Goal: Task Accomplishment & Management: Use online tool/utility

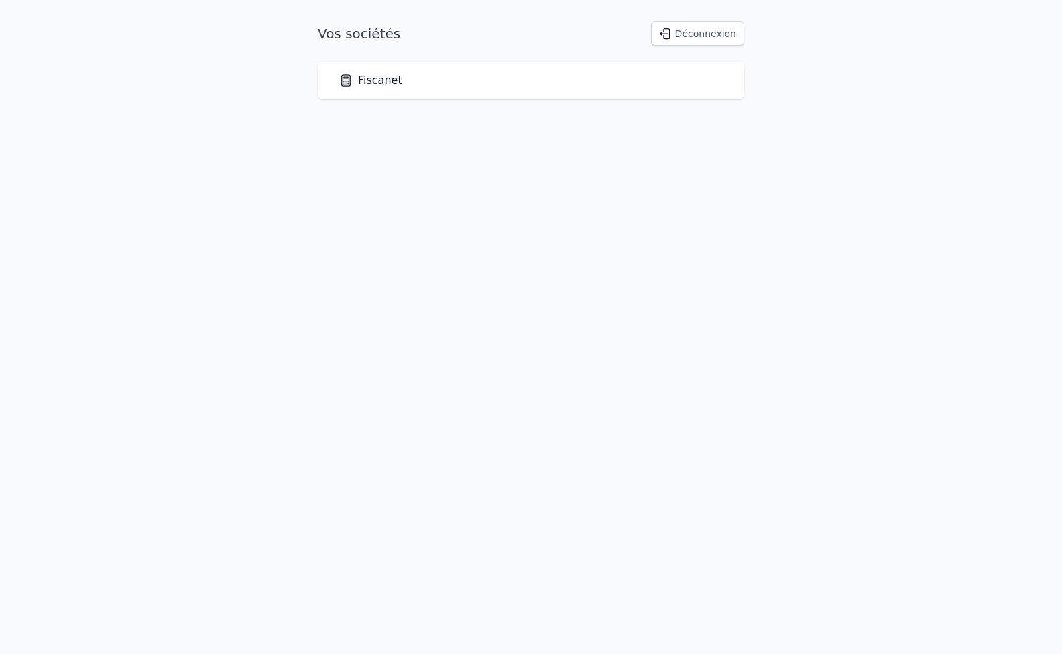
click at [370, 80] on link "Fiscanet" at bounding box center [370, 80] width 63 height 16
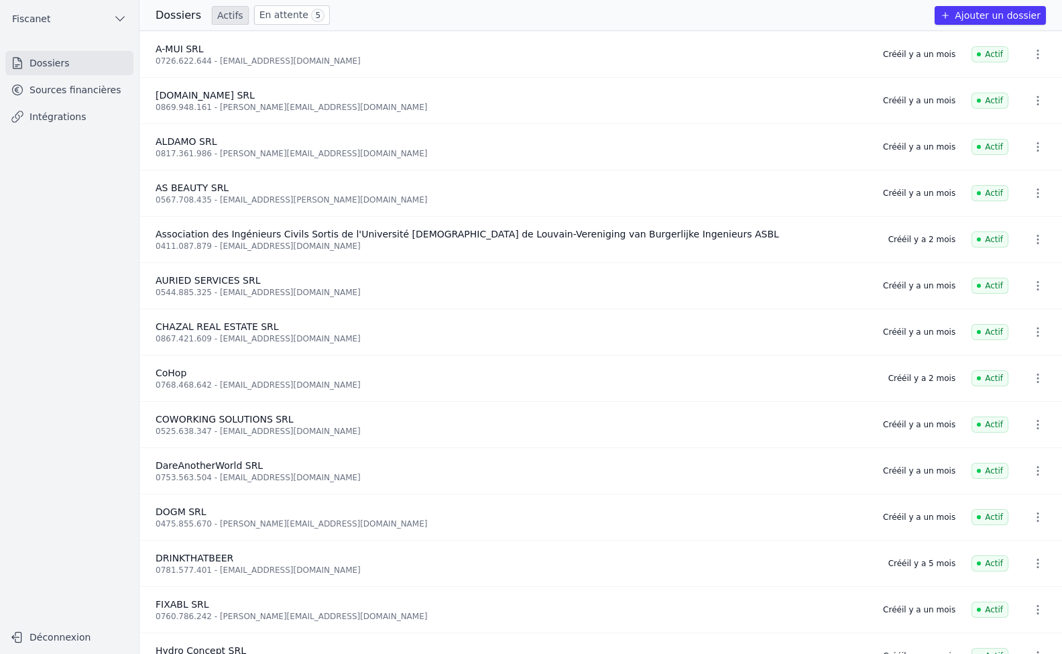
click at [80, 88] on link "Sources financières" at bounding box center [69, 90] width 128 height 24
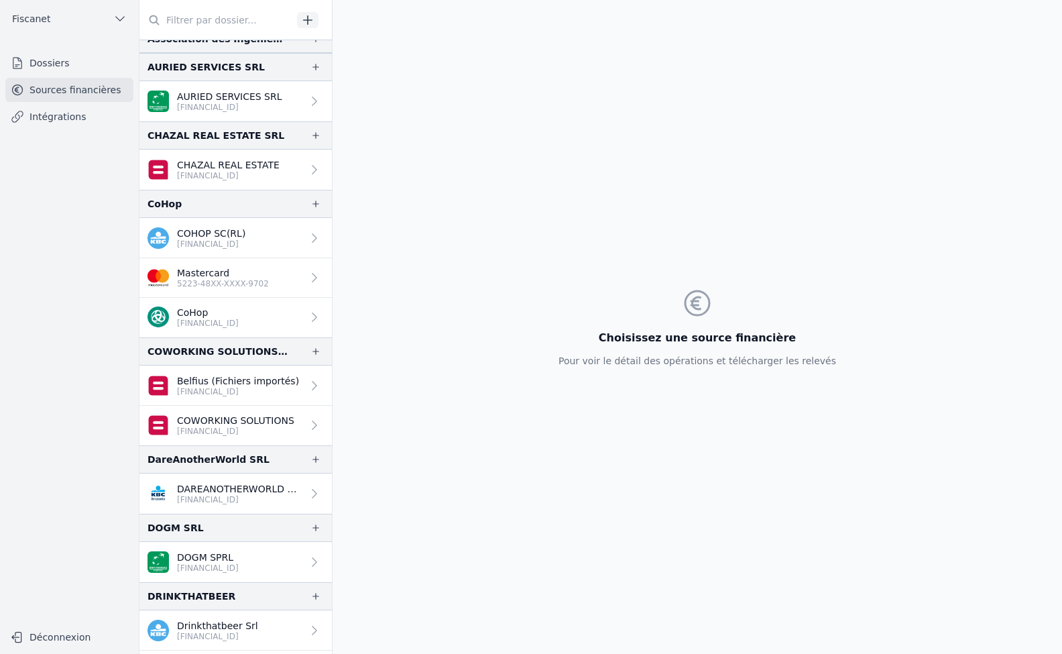
scroll to position [306, 0]
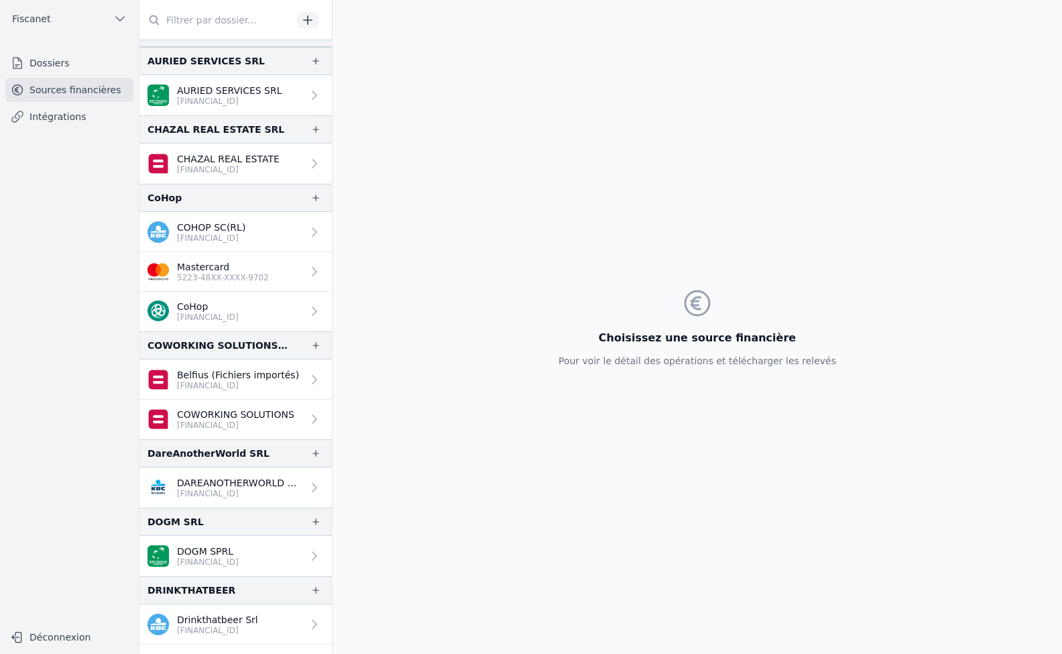
drag, startPoint x: 332, startPoint y: 185, endPoint x: 331, endPoint y: 210, distance: 25.5
click at [331, 210] on div "And 2 items before ALDAMO SRL ALDAMO SRL [FINANCIAL_ID]" at bounding box center [235, 327] width 193 height 654
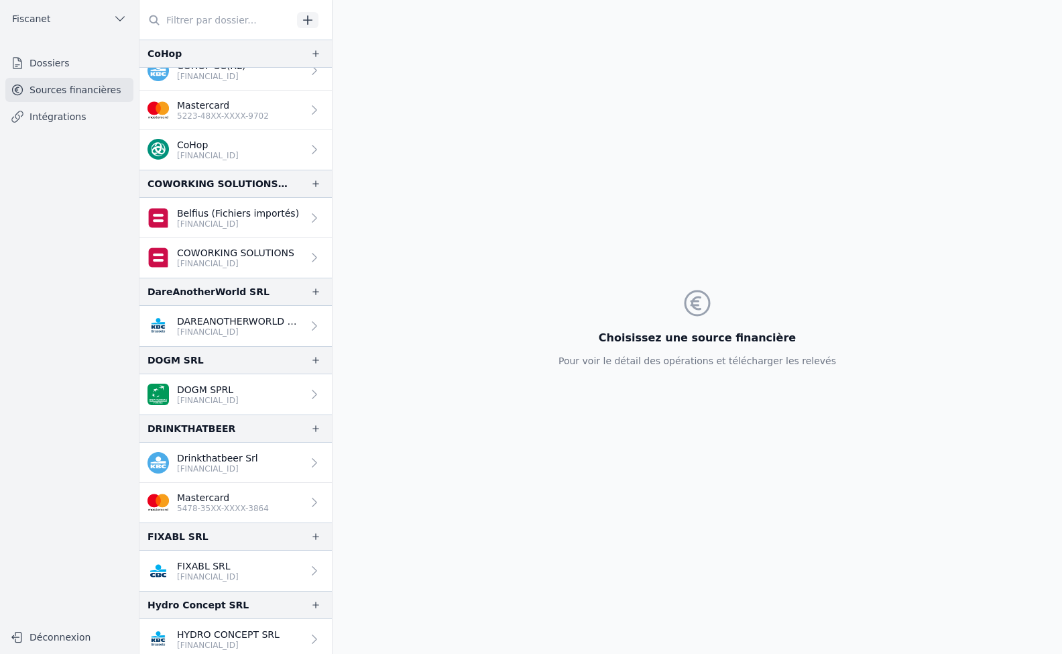
scroll to position [470, 0]
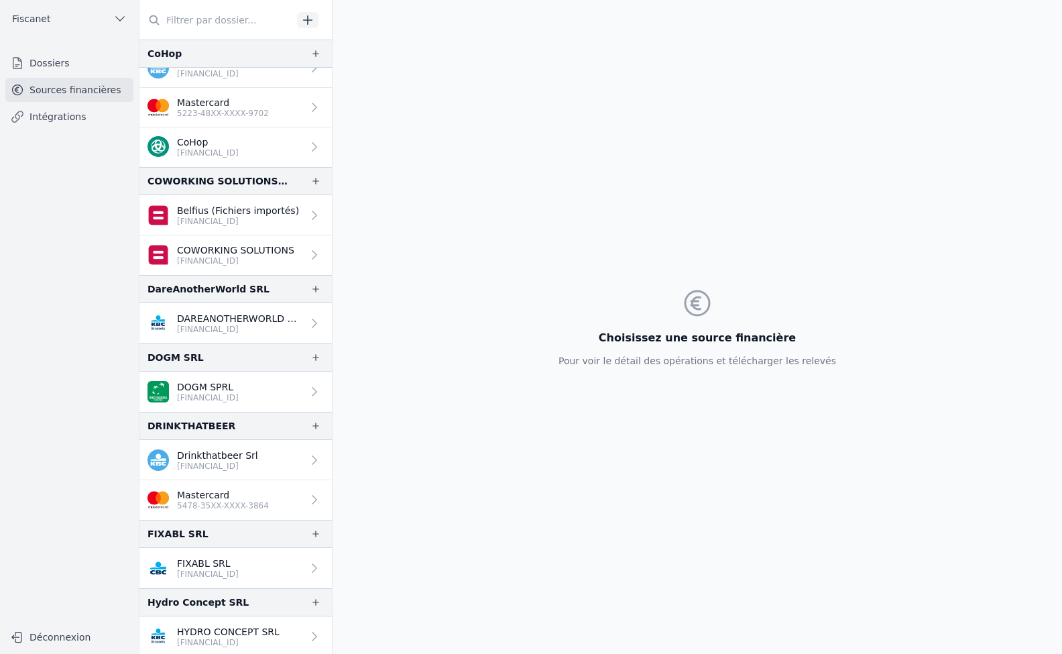
click at [302, 503] on div at bounding box center [311, 499] width 19 height 13
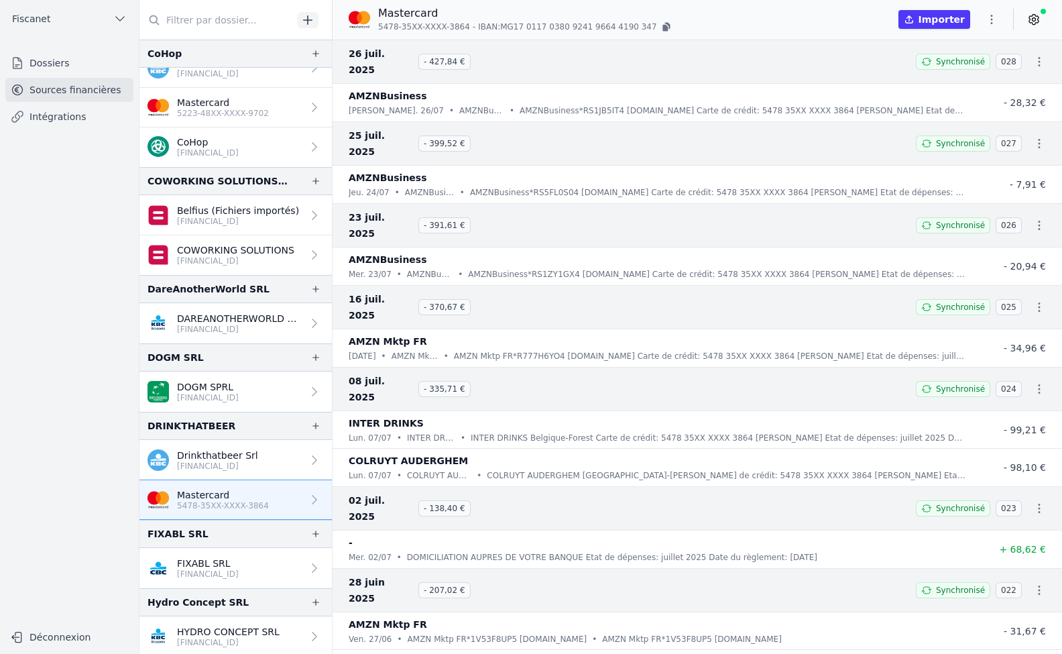
click at [930, 20] on button "Importer" at bounding box center [934, 19] width 72 height 19
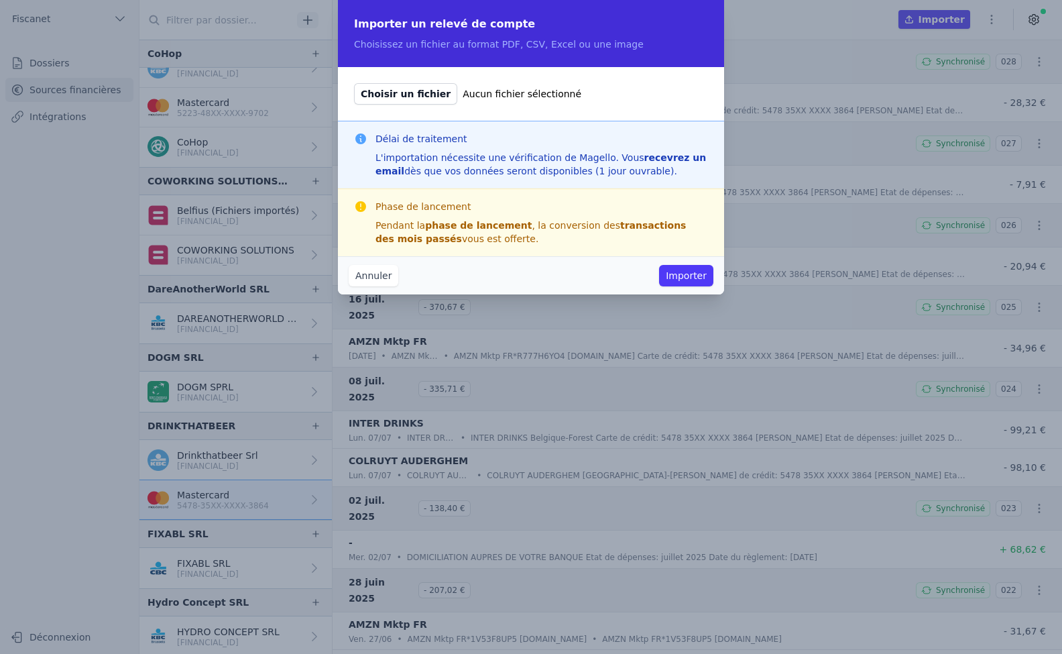
click at [420, 94] on span "Choisir un fichier" at bounding box center [405, 93] width 103 height 21
click at [354, 83] on input "Choisir un fichier Aucun fichier sélectionné" at bounding box center [353, 82] width 1 height 1
type input "C:\fakepath\export_MC Business Essential KBC [GEOGRAPHIC_DATA]pdf"
click at [692, 273] on button "Importer" at bounding box center [686, 275] width 54 height 21
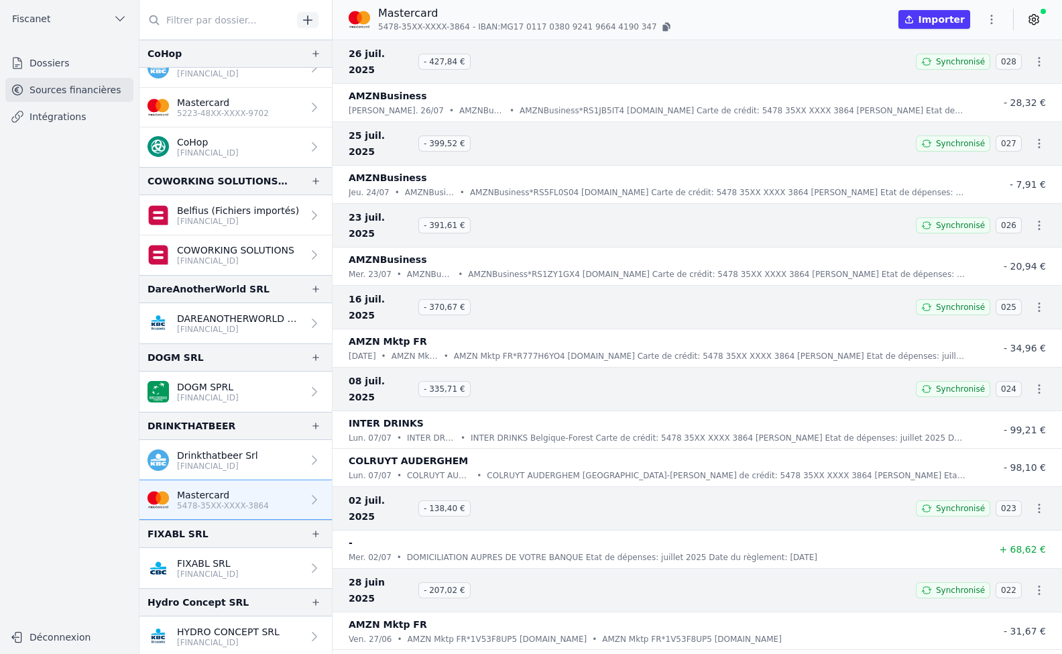
click at [66, 63] on link "Dossiers" at bounding box center [69, 63] width 128 height 24
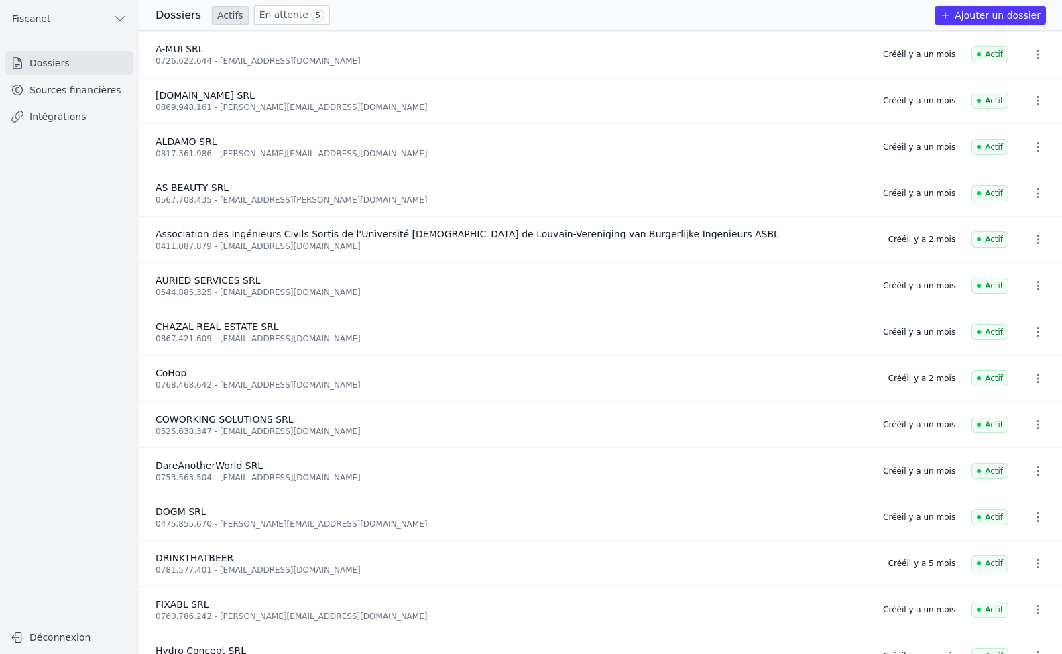
click at [271, 14] on link "En attente 5" at bounding box center [292, 14] width 76 height 19
